Goal: Information Seeking & Learning: Learn about a topic

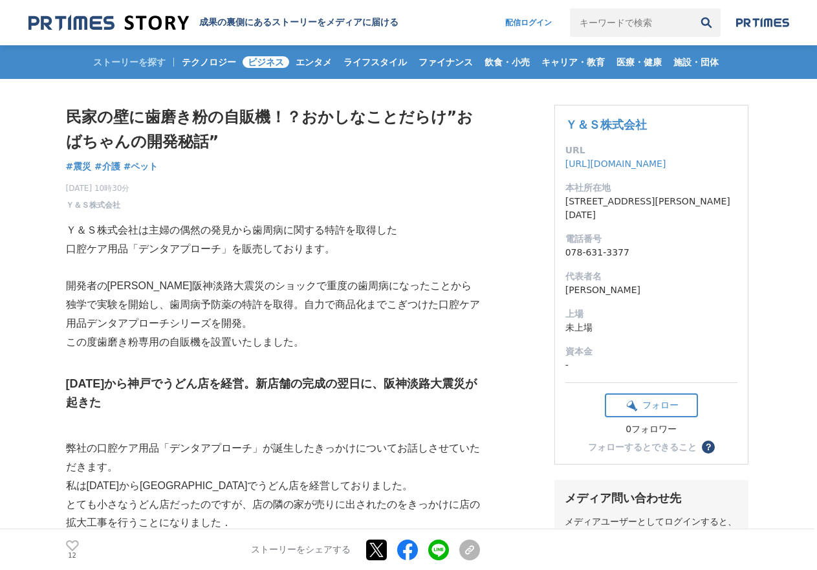
click at [264, 61] on span "ビジネス" at bounding box center [265, 62] width 47 height 12
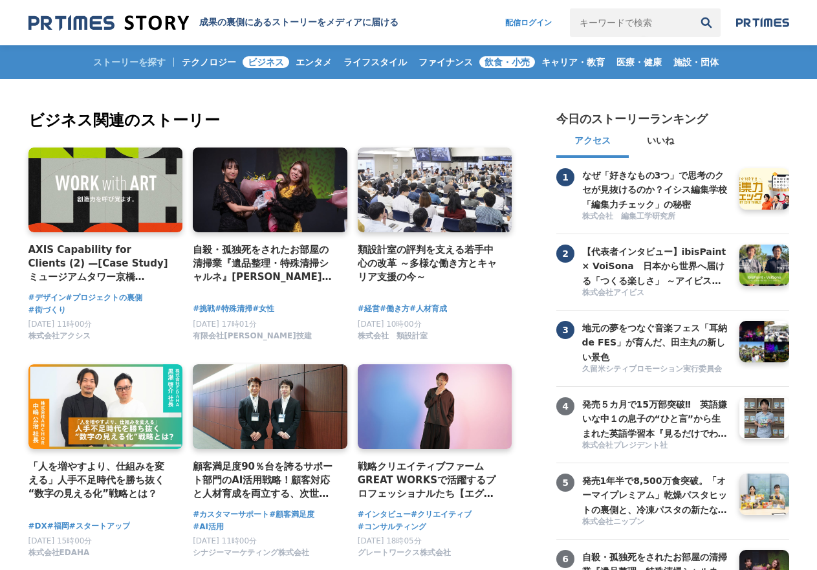
click at [519, 63] on span "飲食・小売" at bounding box center [507, 62] width 56 height 12
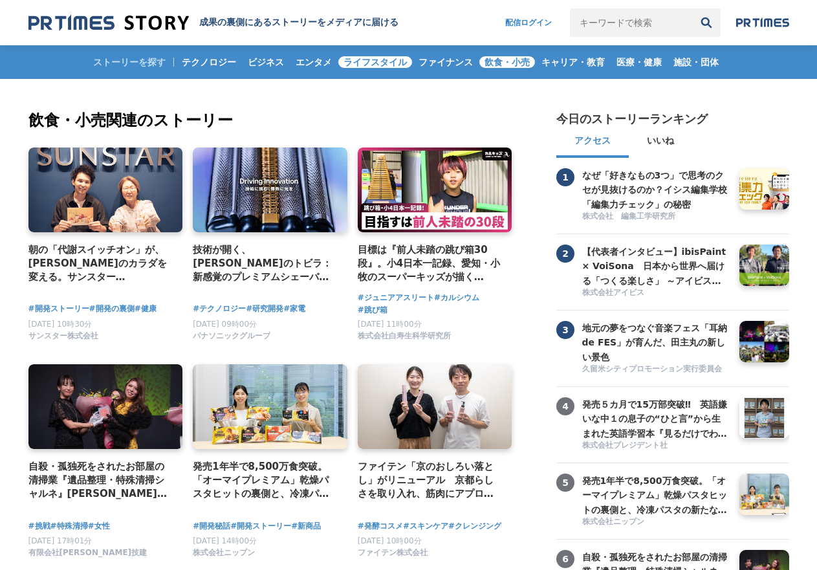
click at [391, 60] on span "ライフスタイル" at bounding box center [375, 62] width 74 height 12
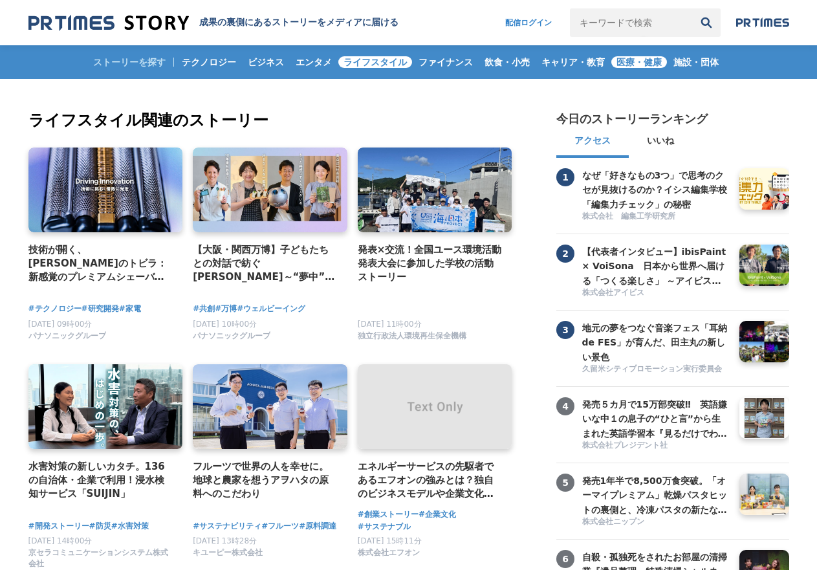
click at [626, 70] on link "医療・健康" at bounding box center [639, 62] width 56 height 34
